Goal: Information Seeking & Learning: Learn about a topic

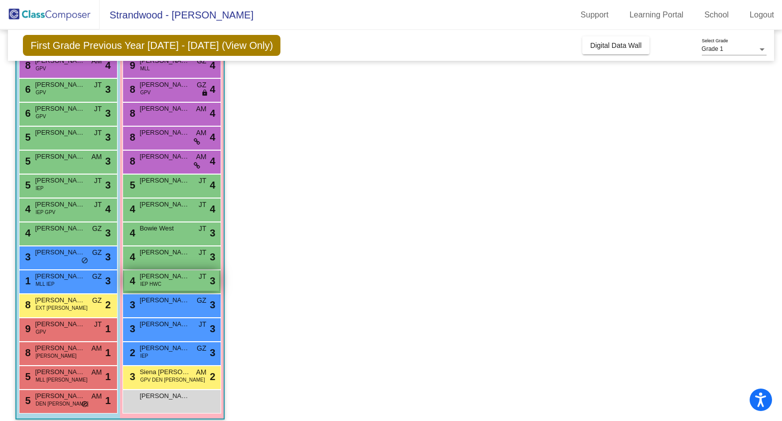
scroll to position [114, 0]
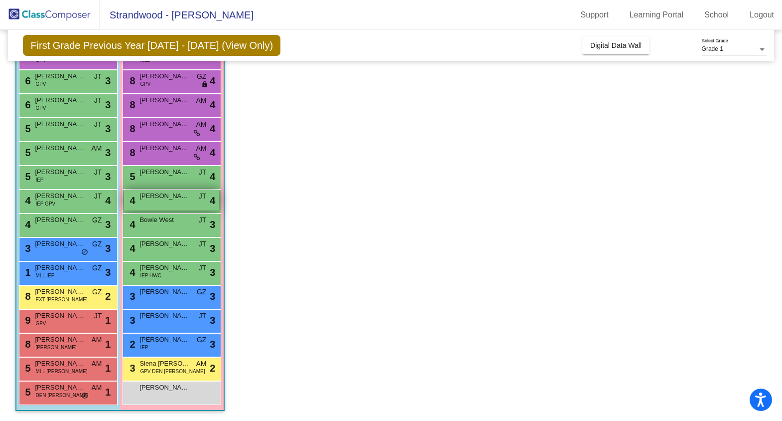
click at [146, 196] on span "[PERSON_NAME]" at bounding box center [165, 196] width 50 height 10
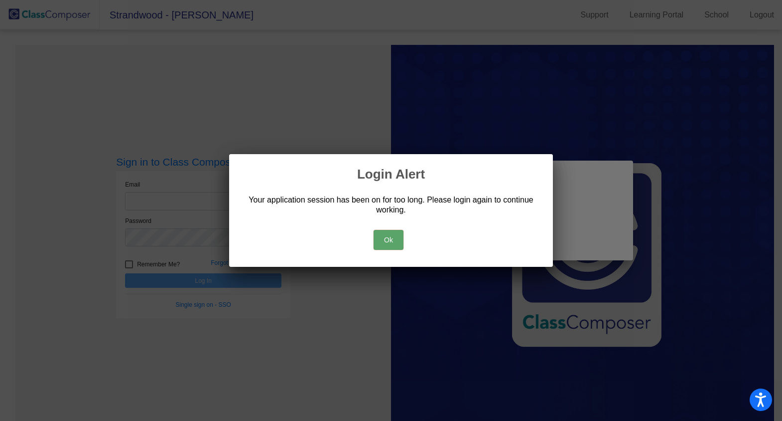
click at [374, 226] on div "Ok" at bounding box center [391, 237] width 300 height 35
click at [378, 231] on button "Ok" at bounding box center [389, 240] width 30 height 20
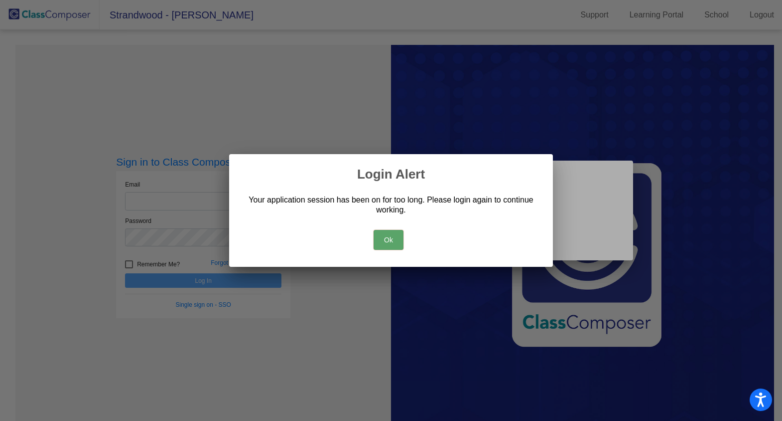
click at [380, 248] on button "Ok" at bounding box center [389, 240] width 30 height 20
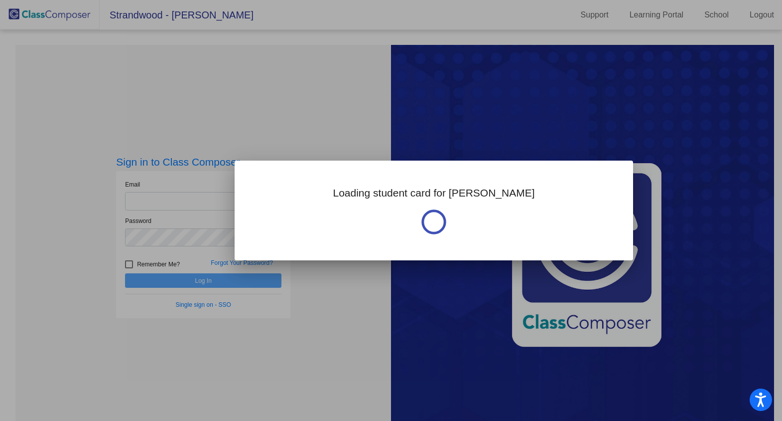
click at [196, 198] on div at bounding box center [391, 210] width 782 height 421
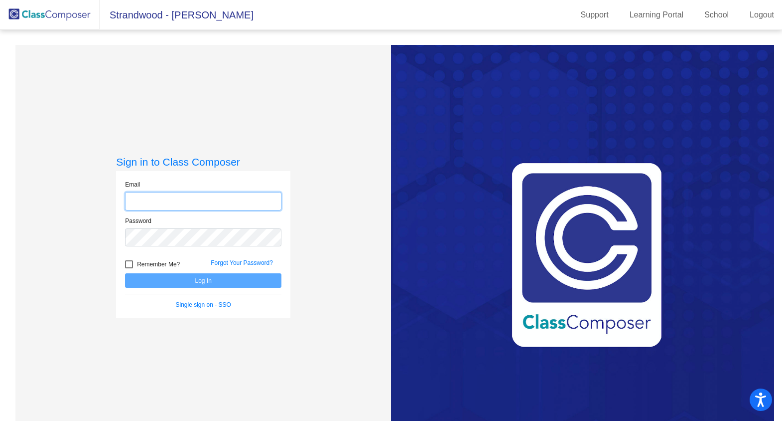
click at [196, 198] on input "email" at bounding box center [203, 201] width 156 height 18
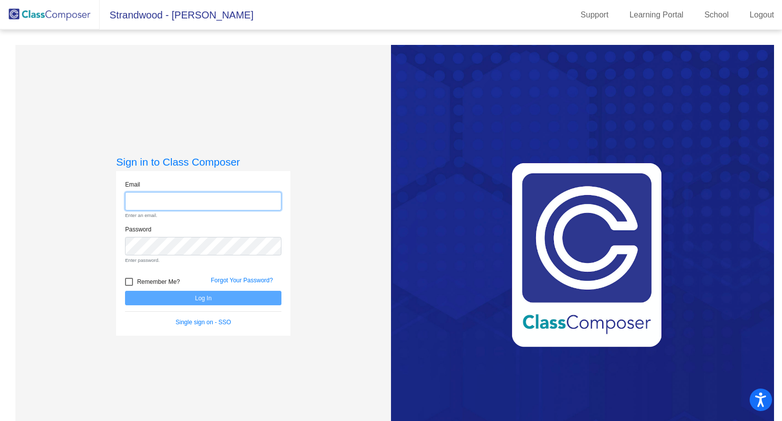
type input "[EMAIL_ADDRESS][DOMAIN_NAME]"
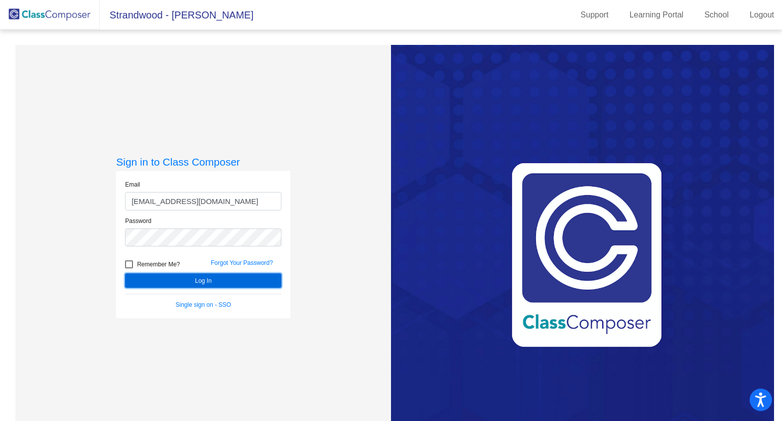
click at [212, 277] on button "Log In" at bounding box center [203, 280] width 156 height 14
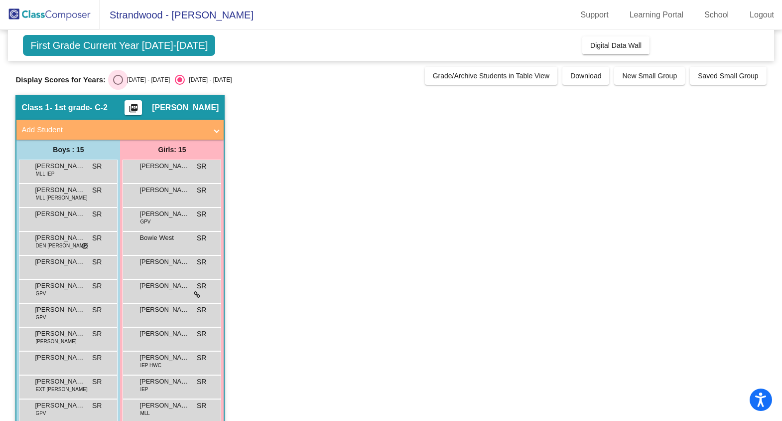
click at [121, 80] on div "Select an option" at bounding box center [118, 80] width 10 height 10
click at [118, 85] on input "[DATE] - [DATE]" at bounding box center [118, 85] width 0 height 0
radio input "true"
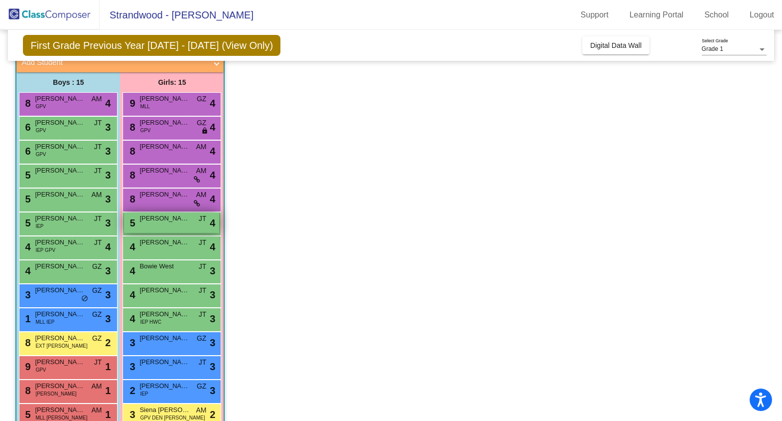
scroll to position [69, 0]
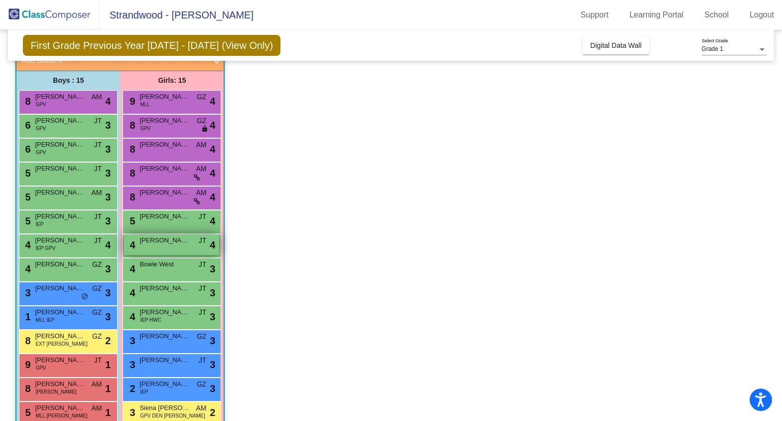
click at [165, 247] on div "4 [PERSON_NAME] JT lock do_not_disturb_alt 4" at bounding box center [171, 244] width 95 height 20
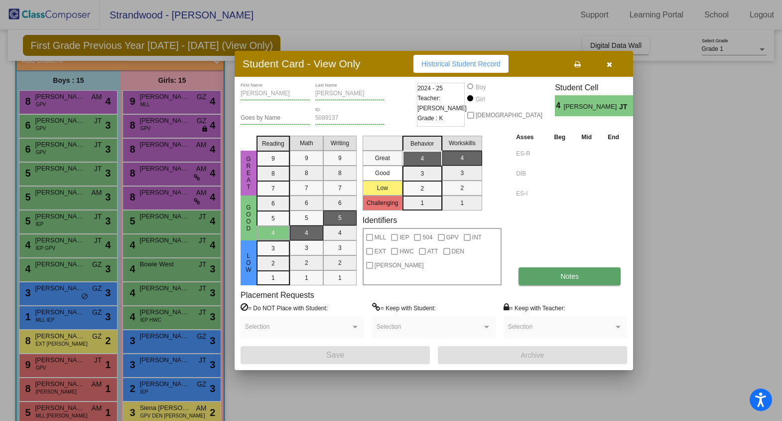
click at [581, 268] on button "Notes" at bounding box center [570, 276] width 102 height 18
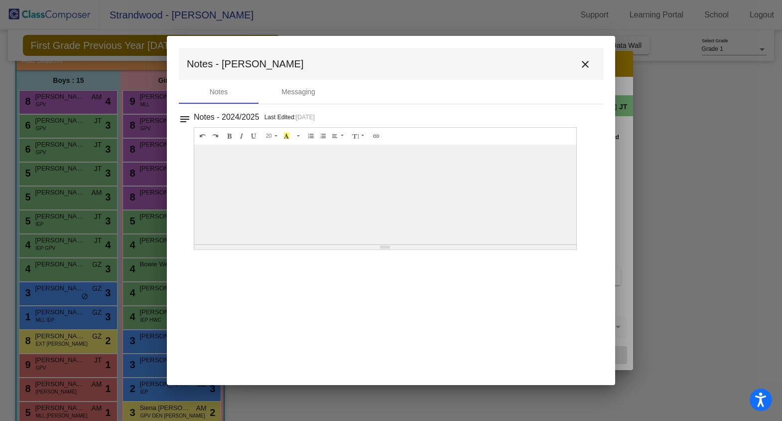
click at [583, 63] on mat-icon "close" at bounding box center [586, 64] width 12 height 12
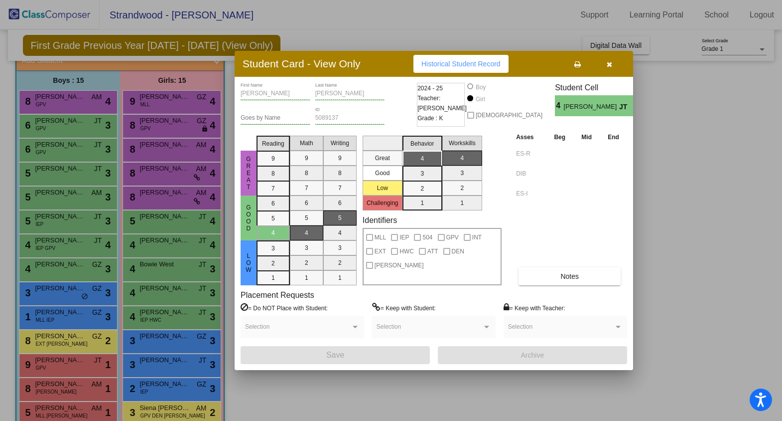
click at [610, 62] on icon "button" at bounding box center [609, 64] width 5 height 7
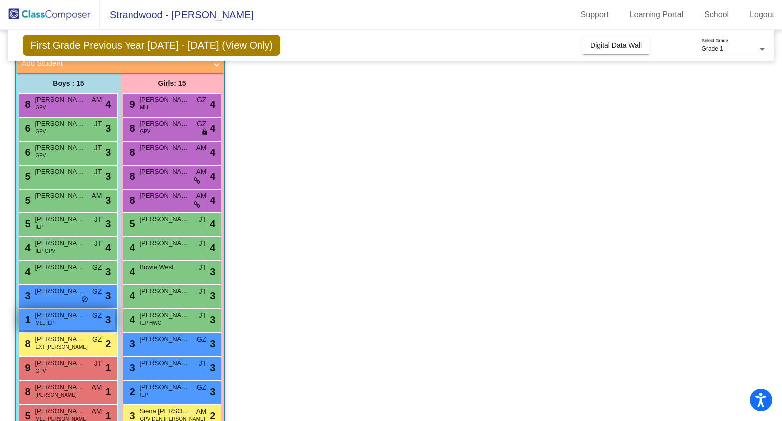
scroll to position [114, 0]
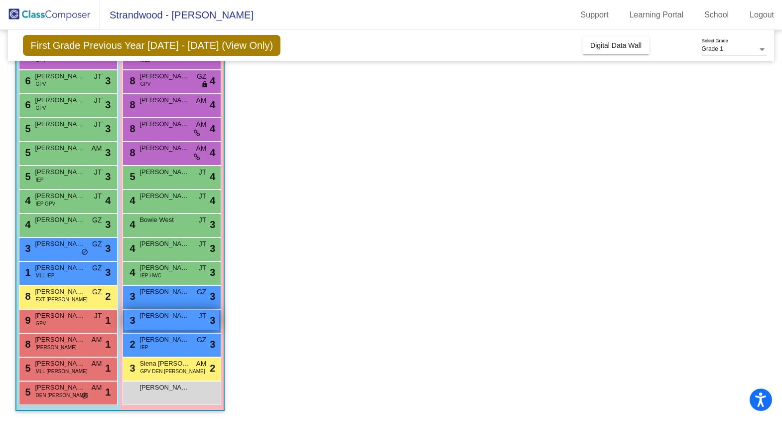
click at [151, 315] on span "[PERSON_NAME]" at bounding box center [165, 315] width 50 height 10
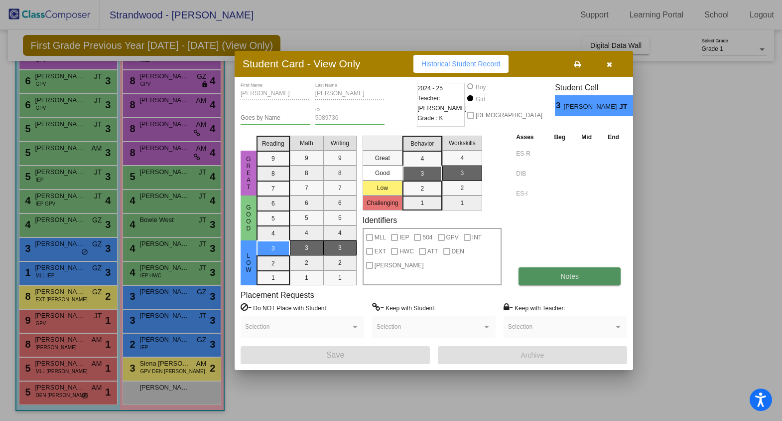
click at [572, 270] on button "Notes" at bounding box center [570, 276] width 102 height 18
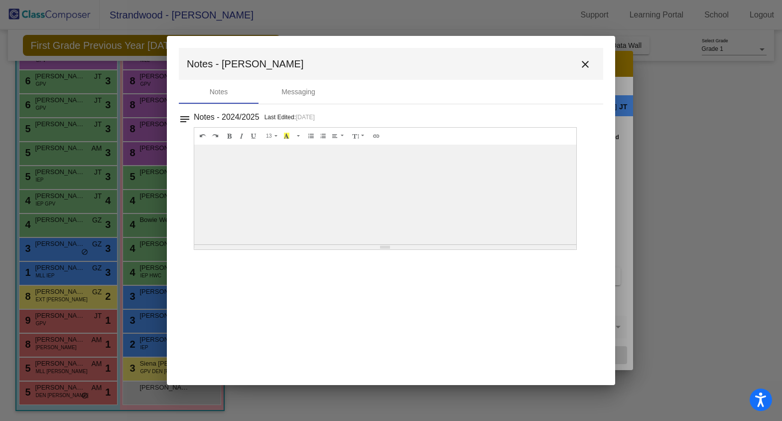
click at [586, 66] on mat-icon "close" at bounding box center [586, 64] width 12 height 12
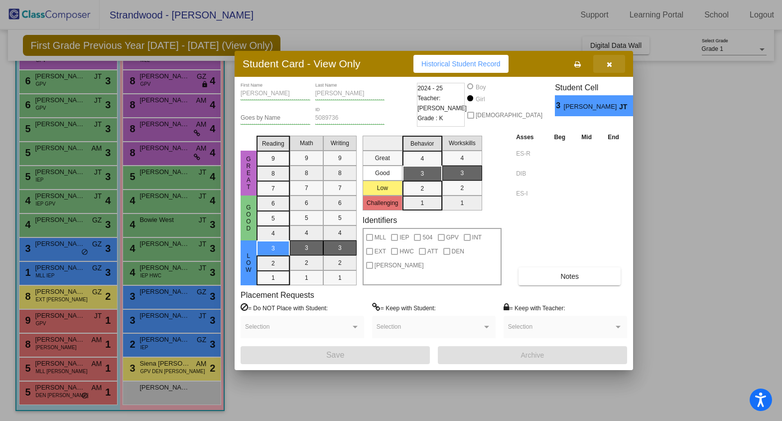
click at [609, 68] on button "button" at bounding box center [610, 64] width 32 height 18
